Goal: Complete application form

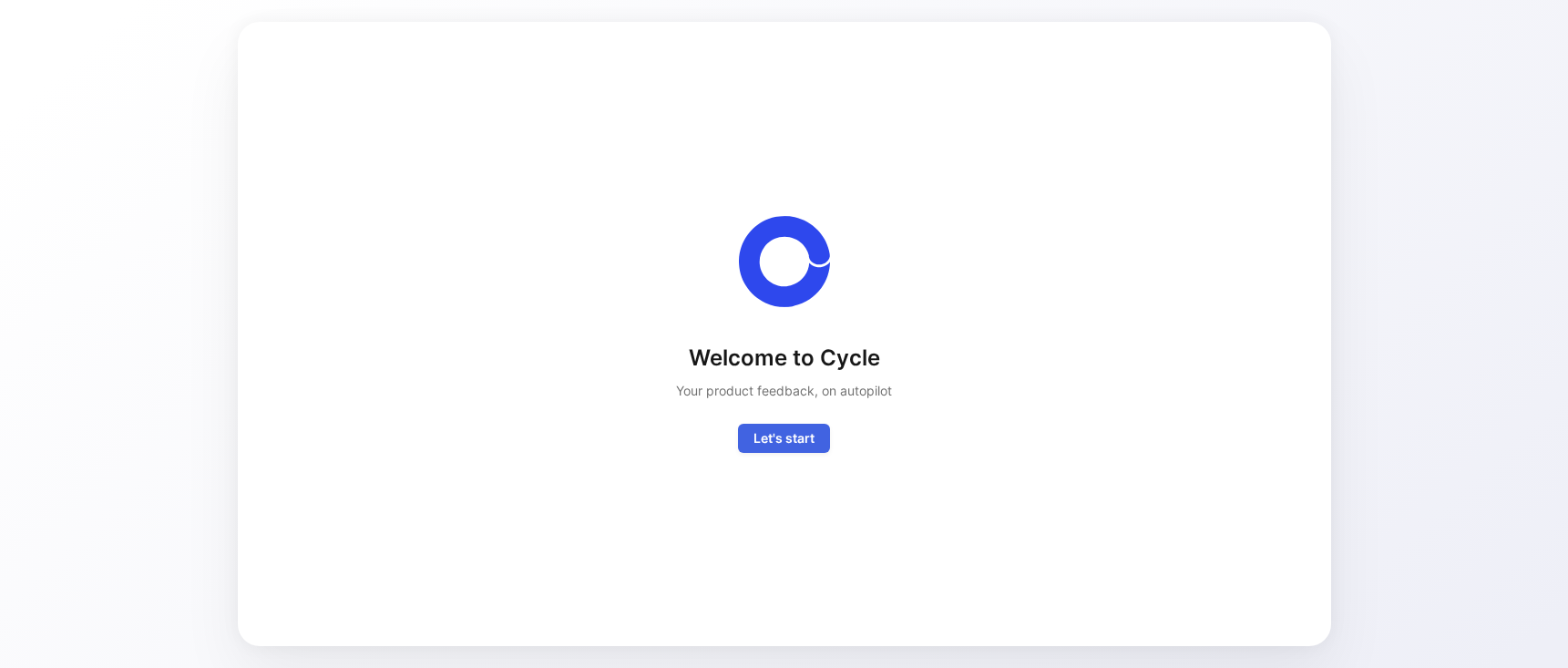
click at [755, 435] on span "Let's start" at bounding box center [784, 438] width 61 height 21
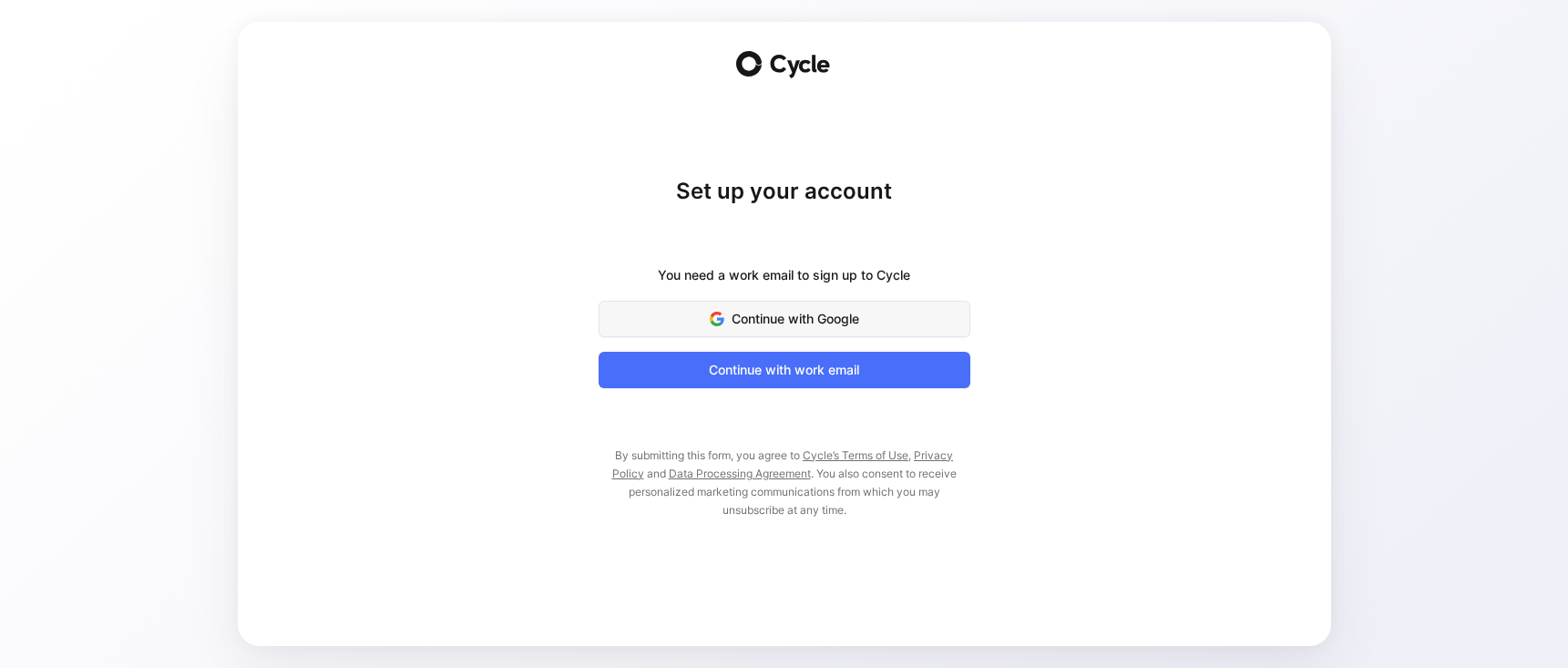
click at [789, 319] on span "Continue with Google" at bounding box center [784, 319] width 326 height 21
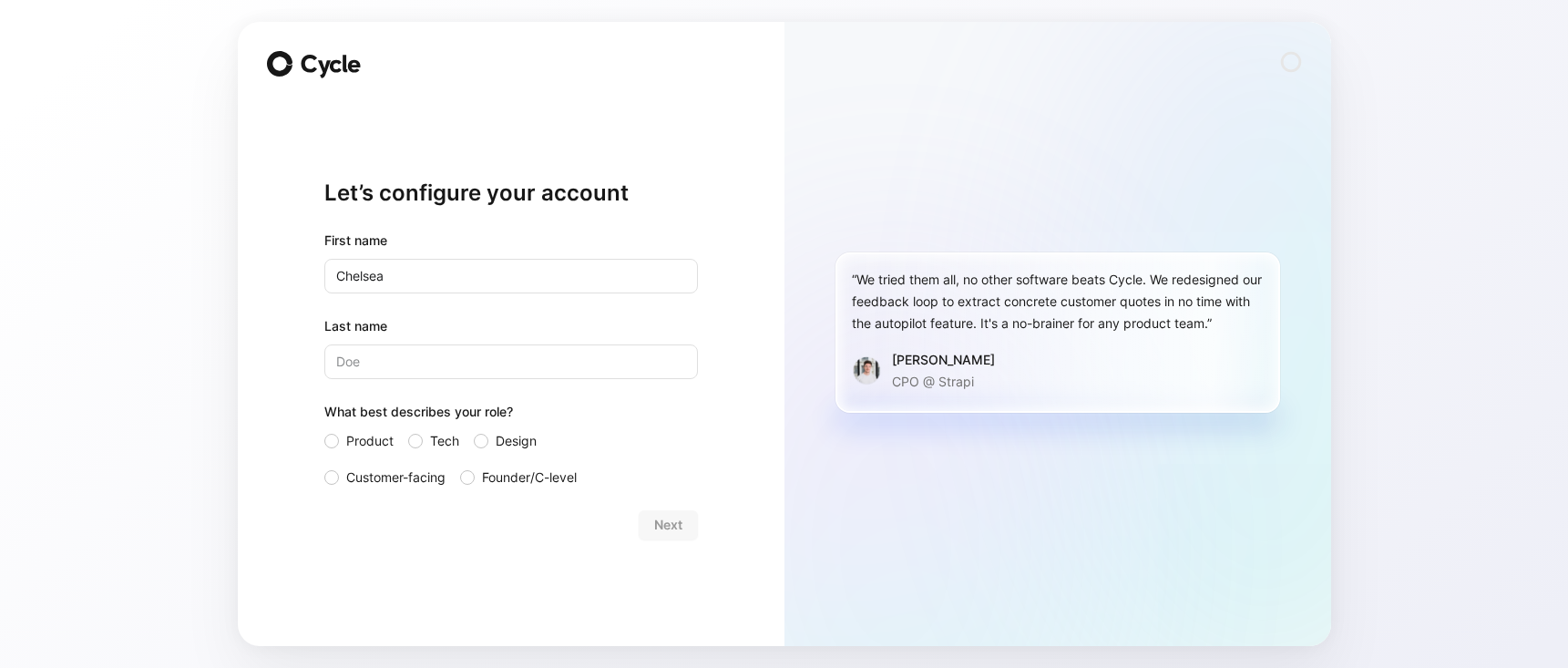
type input "Chelsea"
type input "[PERSON_NAME]"
click at [349, 474] on span "Customer-facing" at bounding box center [396, 477] width 99 height 21
click at [333, 476] on div at bounding box center [332, 478] width 15 height 15
click at [324, 467] on input "Customer-facing" at bounding box center [324, 467] width 0 height 0
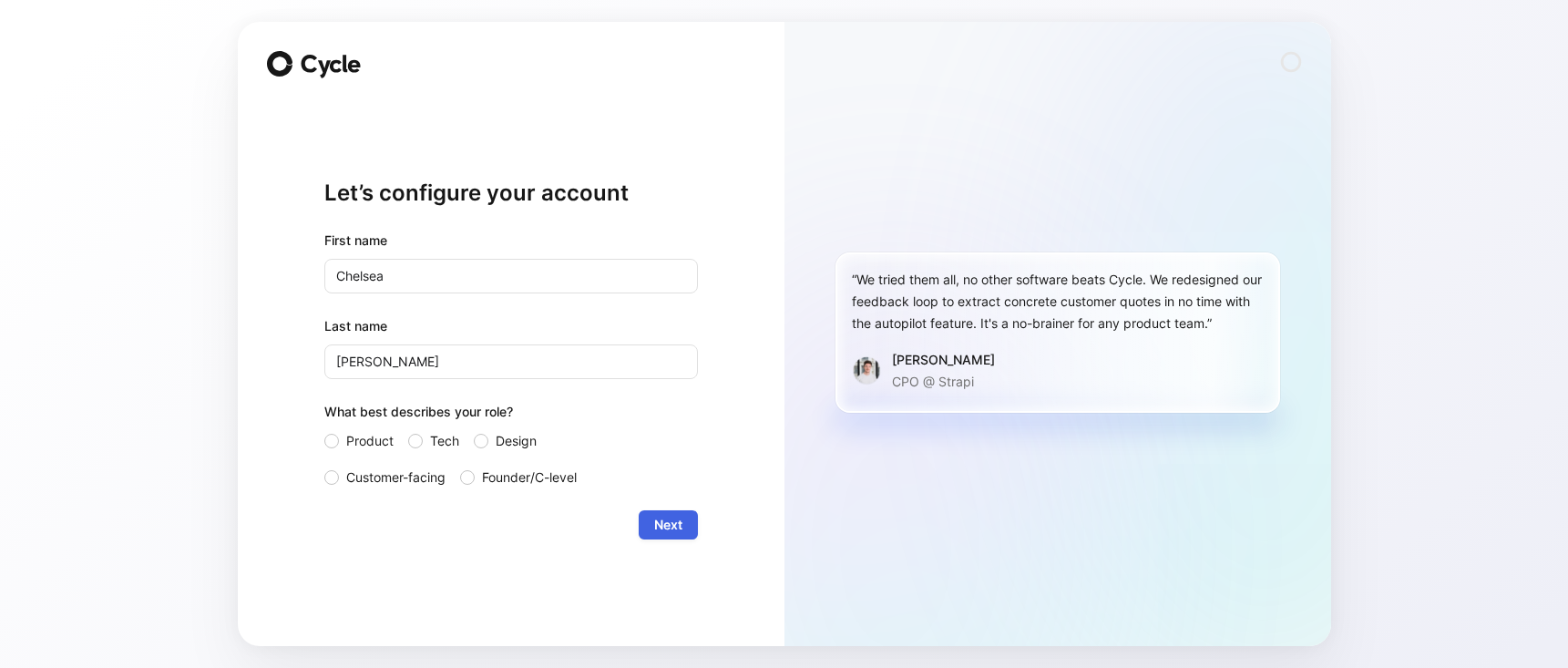
click at [670, 521] on span "Next" at bounding box center [669, 524] width 28 height 21
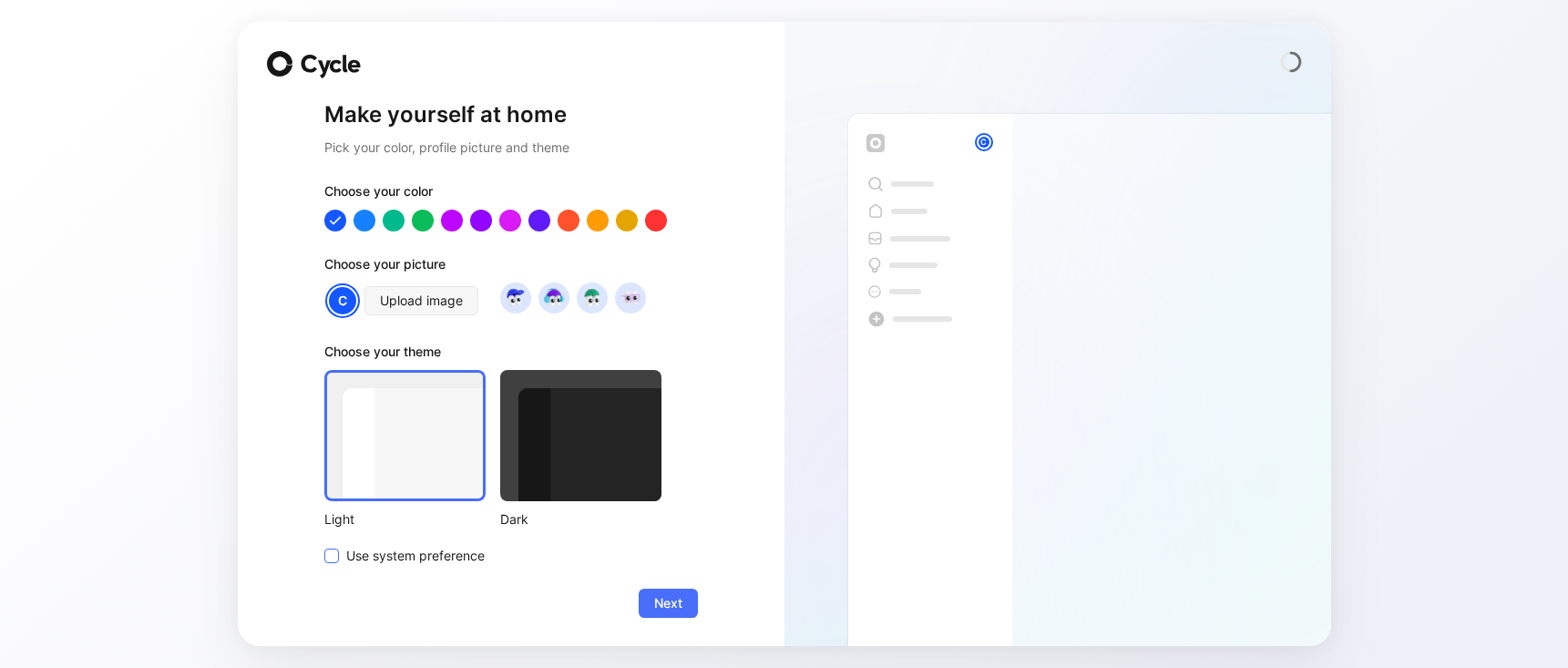
click at [335, 552] on icon at bounding box center [332, 556] width 11 height 11
click at [324, 546] on input "Use system preference" at bounding box center [324, 546] width 0 height 0
drag, startPoint x: 676, startPoint y: 596, endPoint x: 696, endPoint y: 550, distance: 50.2
click at [676, 596] on span "Next" at bounding box center [669, 603] width 28 height 21
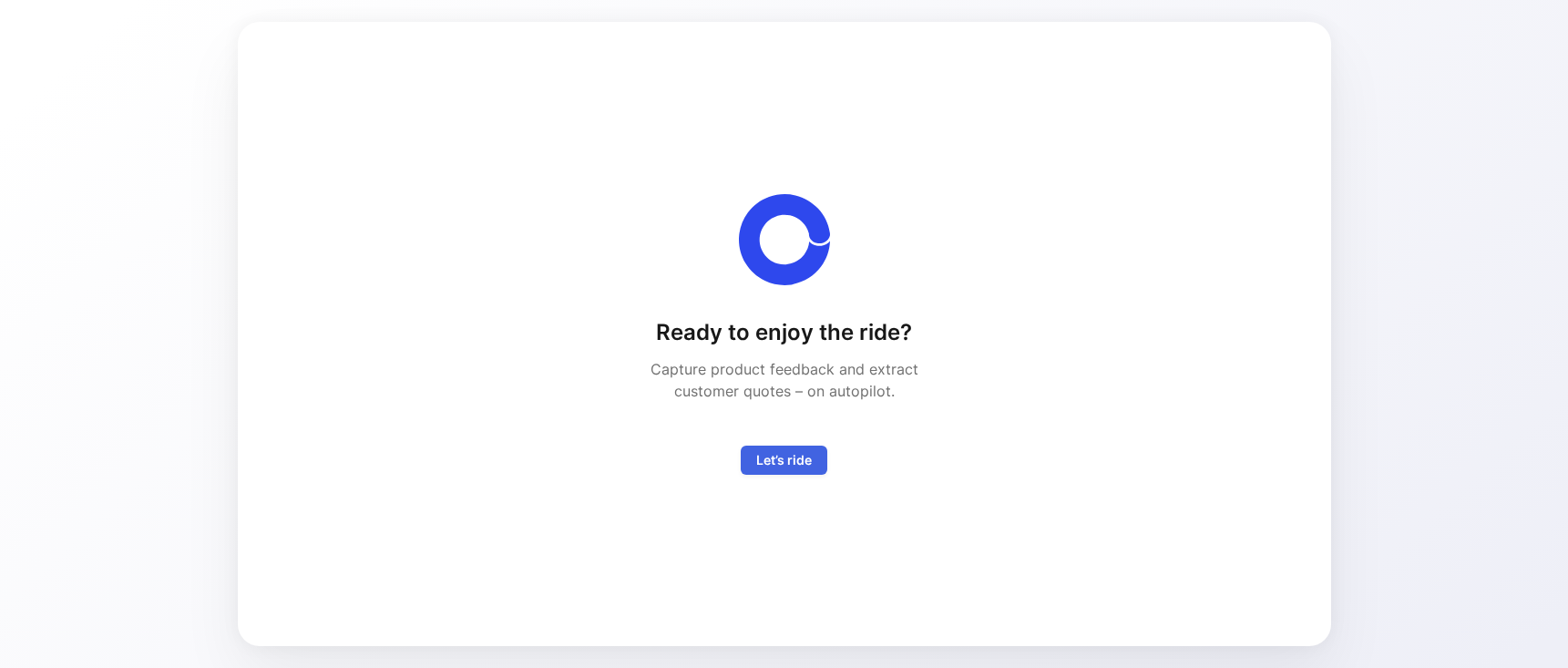
click at [798, 460] on span "Let’s ride" at bounding box center [784, 460] width 56 height 21
